Goal: Task Accomplishment & Management: Manage account settings

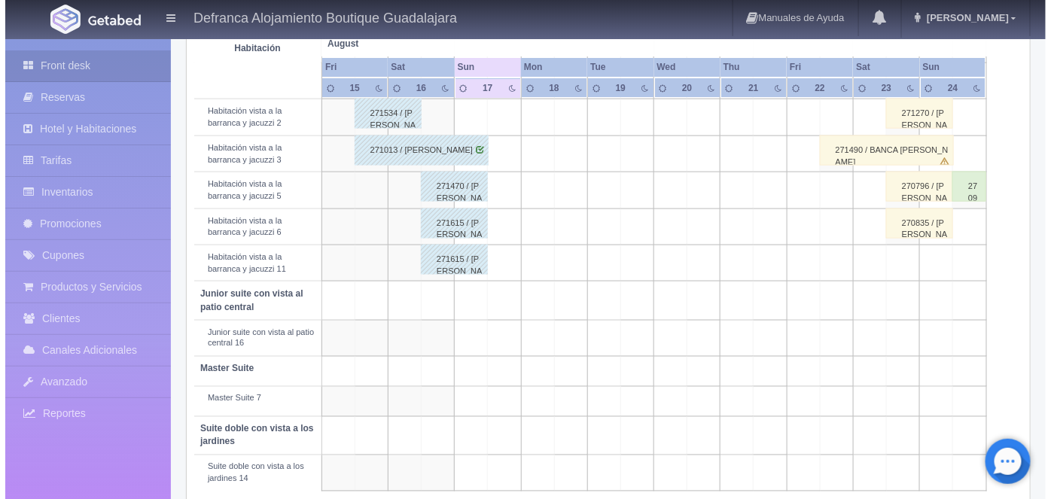
scroll to position [612, 0]
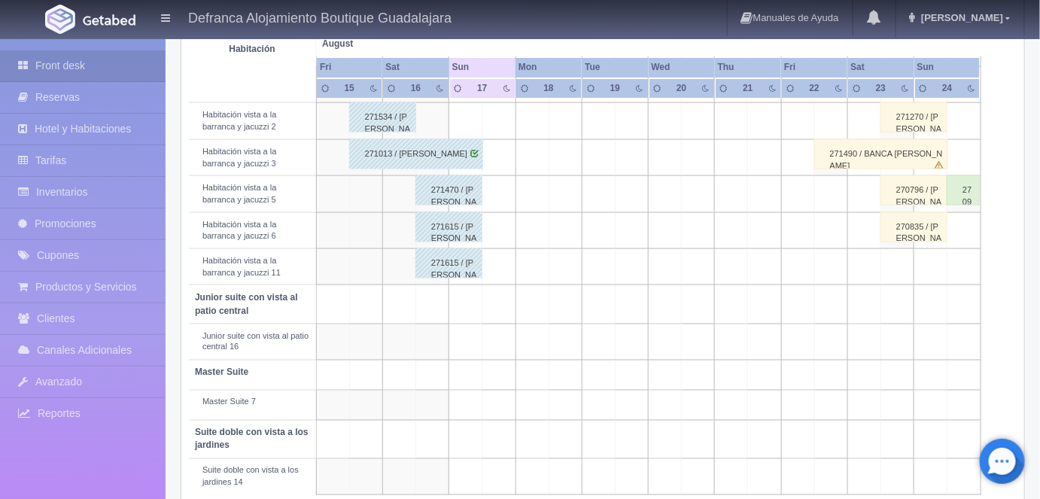
click at [508, 221] on td at bounding box center [498, 230] width 33 height 36
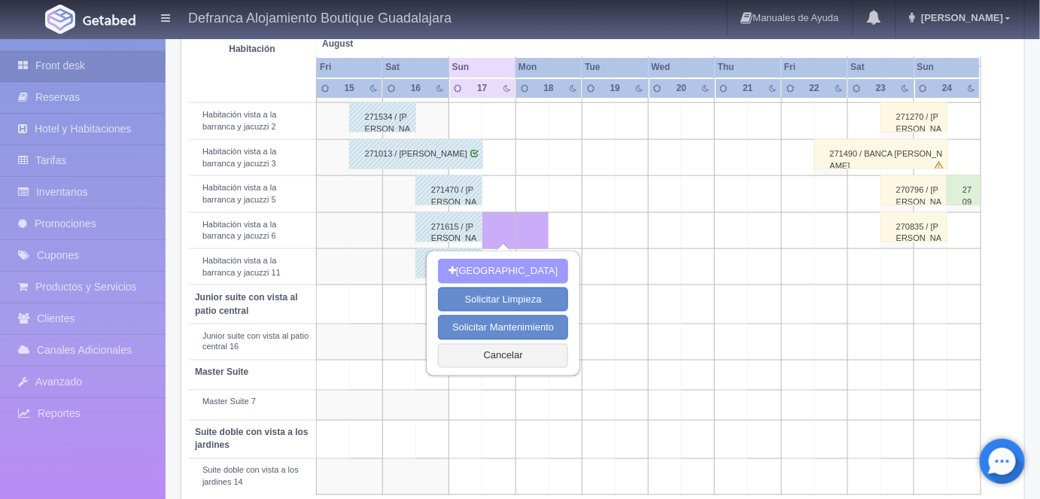
click at [500, 270] on button "[GEOGRAPHIC_DATA]" at bounding box center [503, 271] width 130 height 25
type input "[DATE]"
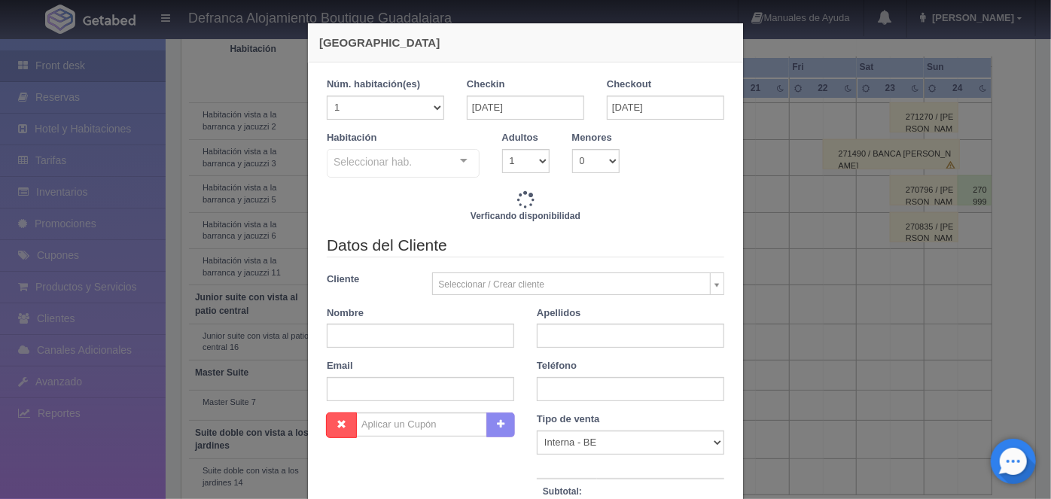
checkbox input "false"
type input "6710.00"
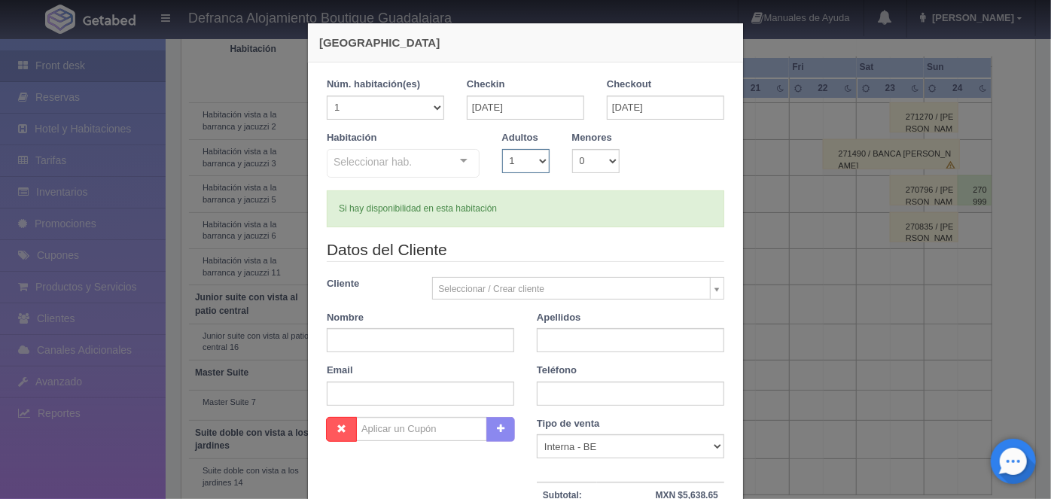
click at [530, 158] on select "1 2 3 4 5 6 7 8 9 10" at bounding box center [525, 161] width 47 height 24
checkbox input "false"
select select "2"
click at [502, 149] on select "1 2 3 4 5 6 7 8 9 10" at bounding box center [525, 161] width 47 height 24
checkbox input "false"
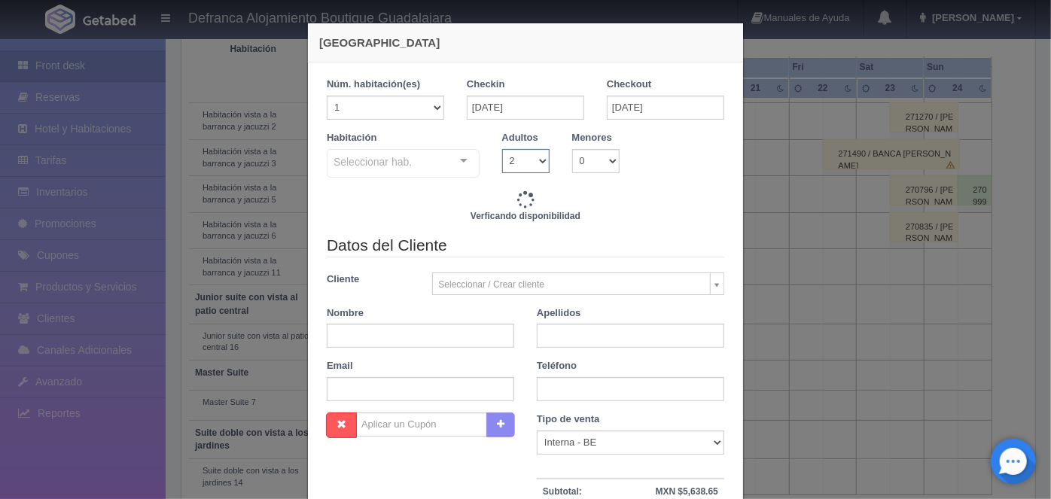
type input "6710.00"
checkbox input "false"
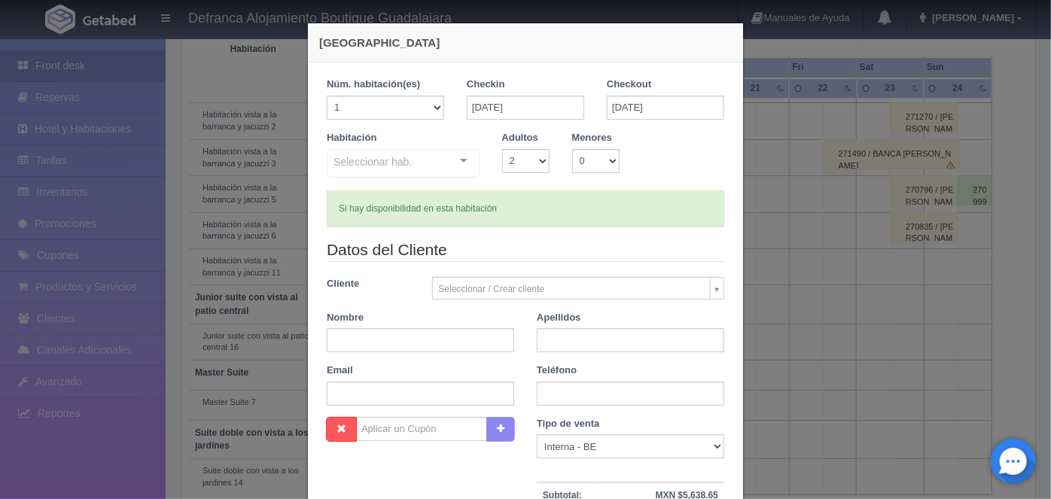
click at [458, 166] on div at bounding box center [464, 161] width 30 height 23
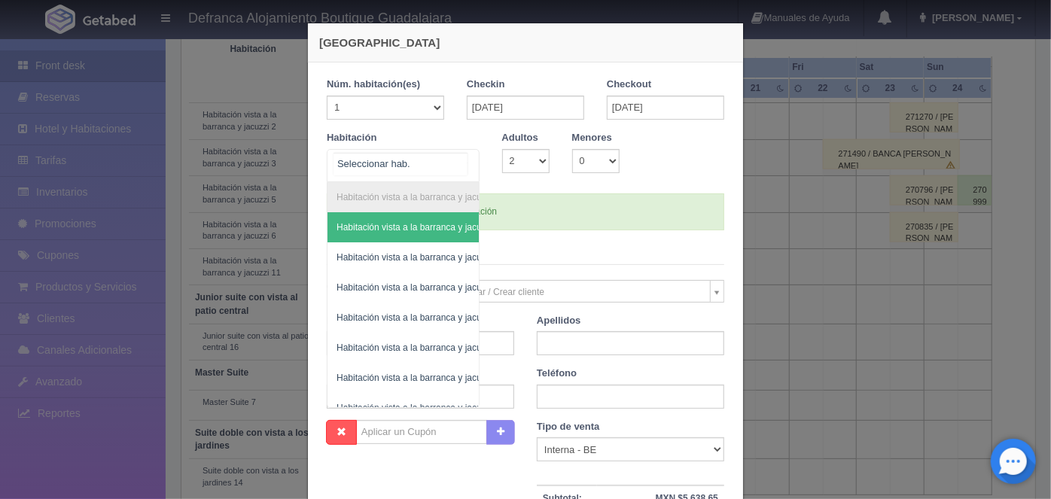
scroll to position [0, 86]
click at [391, 379] on span "Habitación vista a la barranca y jacuzzi 6" at bounding box center [341, 378] width 163 height 11
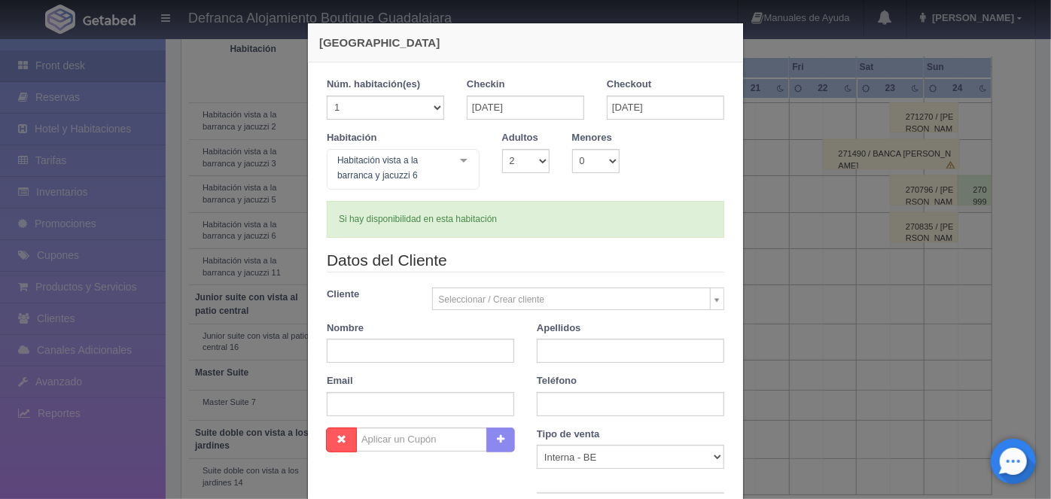
checkbox input "false"
type input "6710.00"
checkbox input "false"
click at [351, 349] on input "text" at bounding box center [420, 351] width 187 height 24
type input "EMILIO"
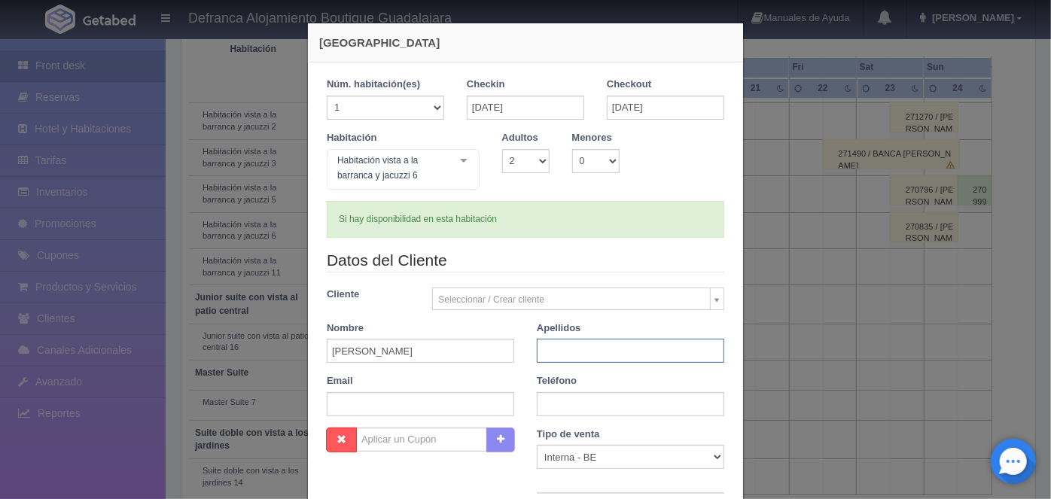
click at [549, 347] on input "text" at bounding box center [630, 351] width 187 height 24
type input "RODRIGUEZ"
click at [546, 401] on input "text" at bounding box center [630, 404] width 187 height 24
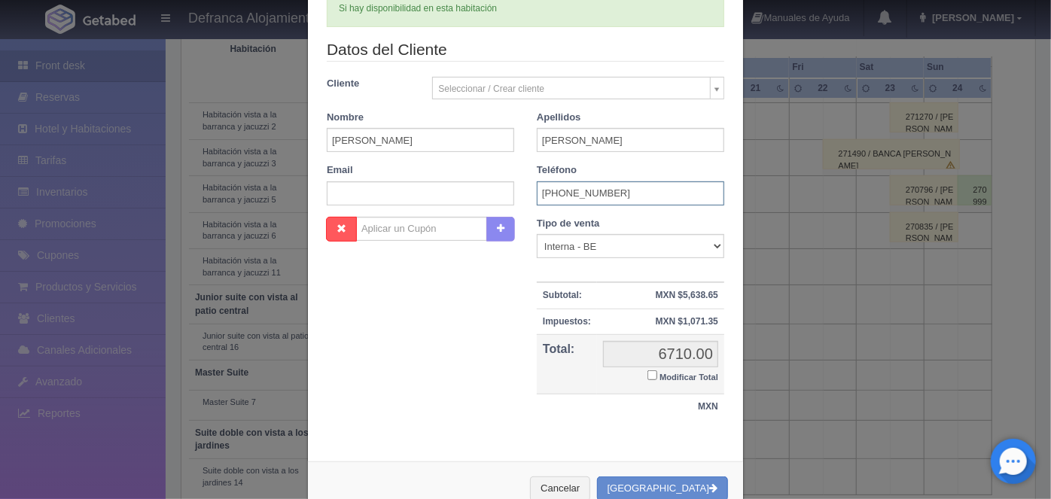
scroll to position [248, 0]
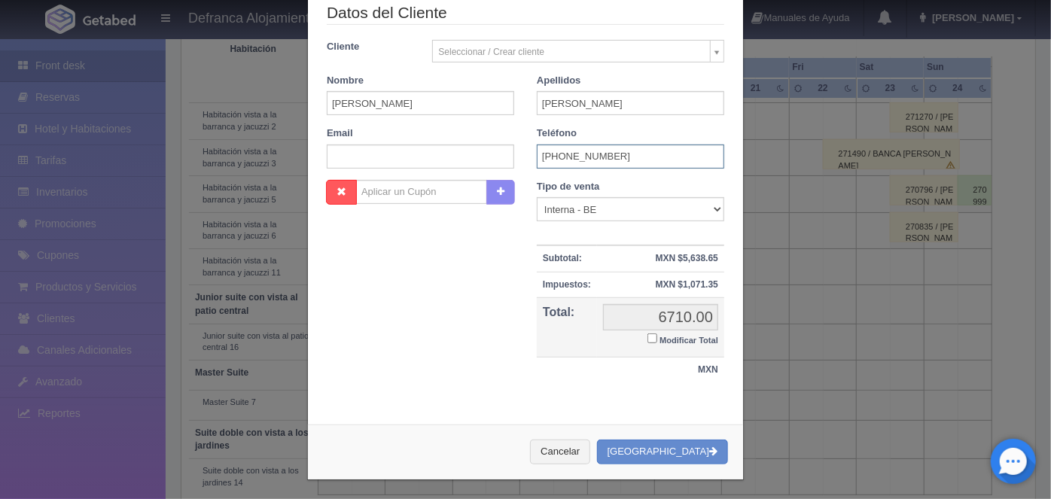
type input "3331-66-2195"
click at [663, 446] on button "[GEOGRAPHIC_DATA]" at bounding box center [662, 452] width 131 height 25
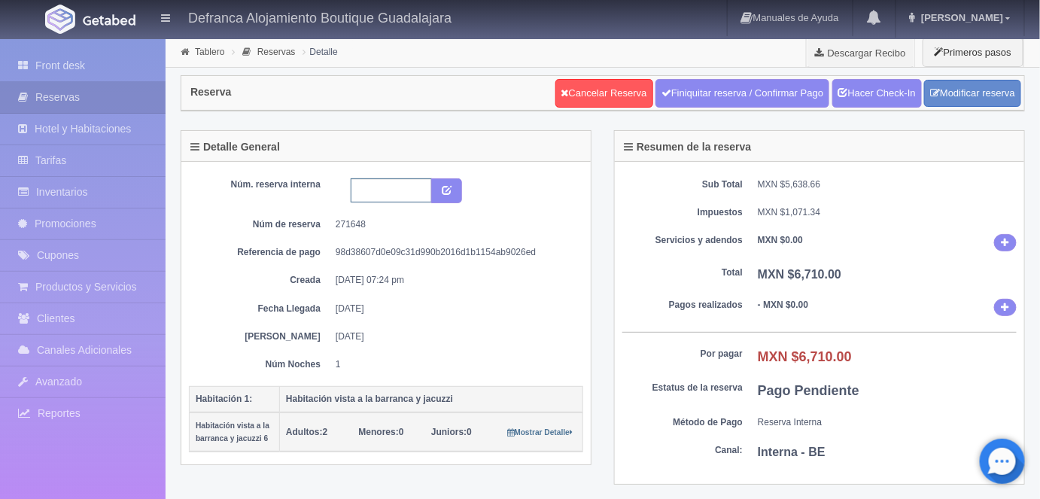
click at [361, 191] on input "text" at bounding box center [391, 190] width 81 height 24
type input "HVBJ6 170825 180825"
click at [452, 184] on icon "submit" at bounding box center [447, 189] width 10 height 10
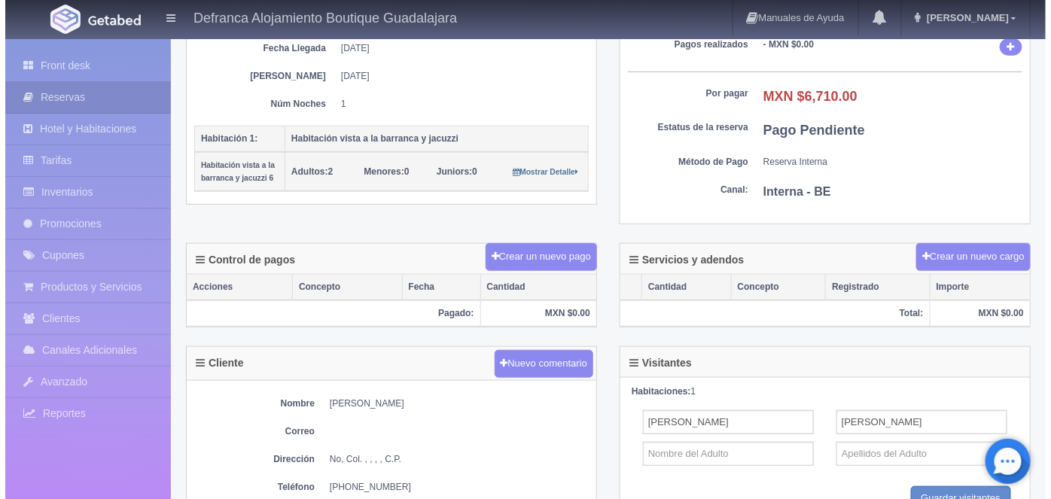
scroll to position [272, 0]
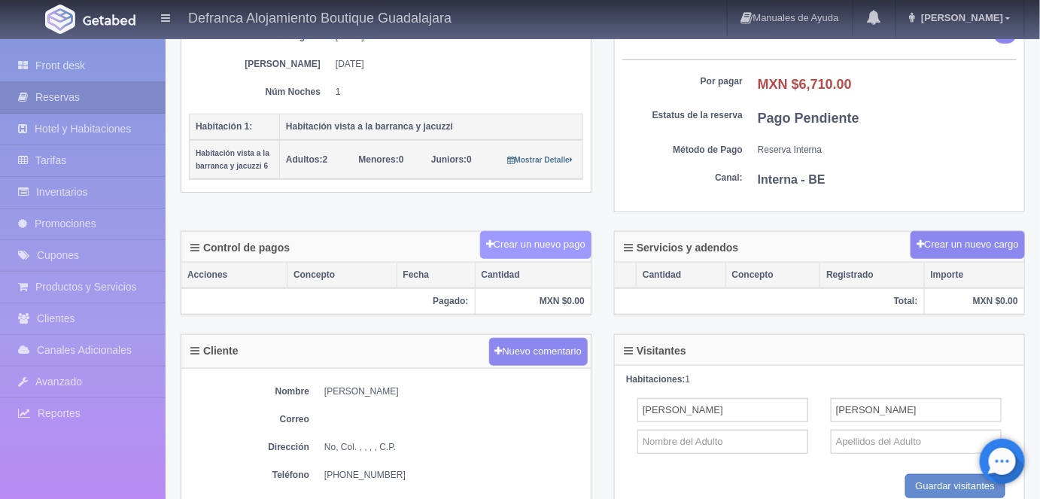
click at [511, 245] on button "Crear un nuevo pago" at bounding box center [535, 245] width 111 height 28
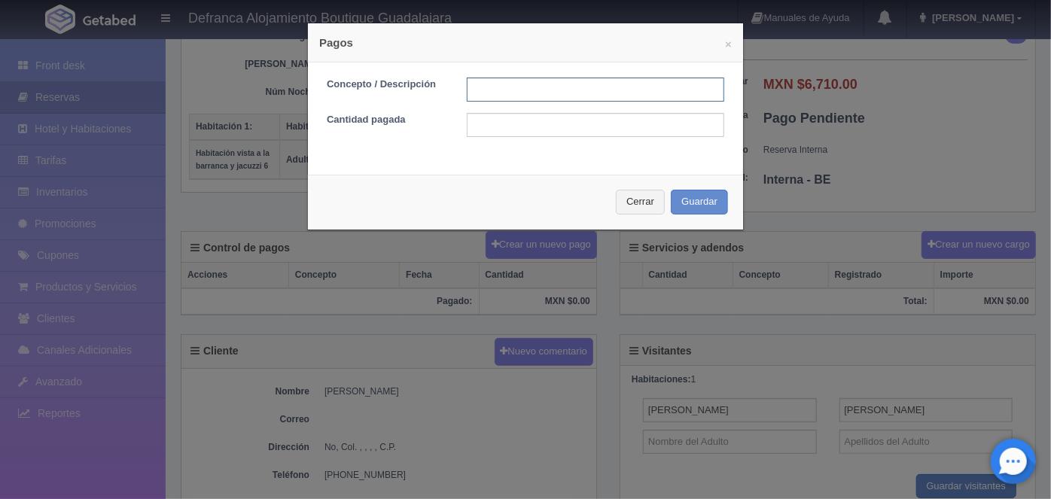
click at [479, 94] on input "text" at bounding box center [595, 90] width 257 height 24
type input "HOSPEDAJE PAGADO CON TARJETA"
click at [491, 130] on input "text" at bounding box center [595, 125] width 257 height 24
type input "6710.00"
click at [701, 202] on button "Guardar" at bounding box center [699, 202] width 57 height 25
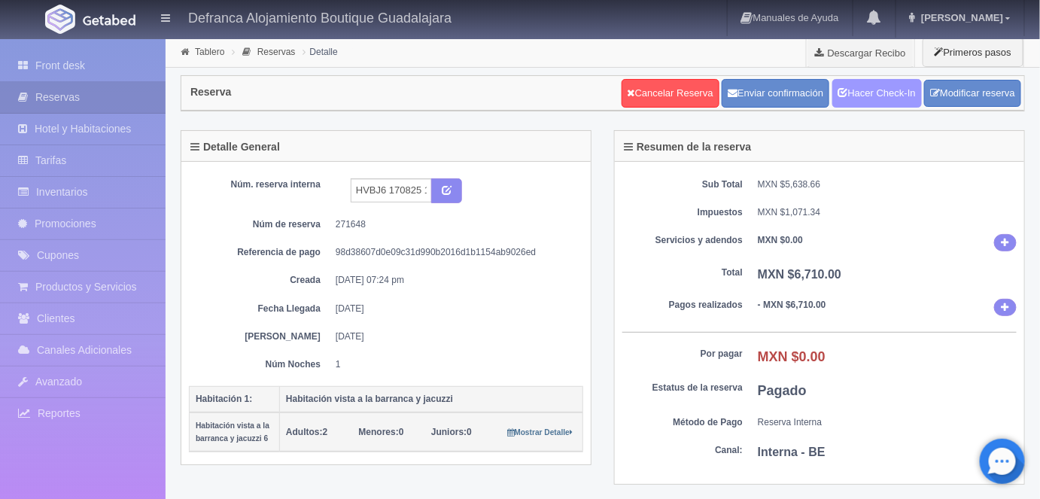
click at [878, 93] on link "Hacer Check-In" at bounding box center [877, 93] width 90 height 29
click at [207, 50] on link "Tablero" at bounding box center [209, 52] width 29 height 11
